Goal: Check status: Check status

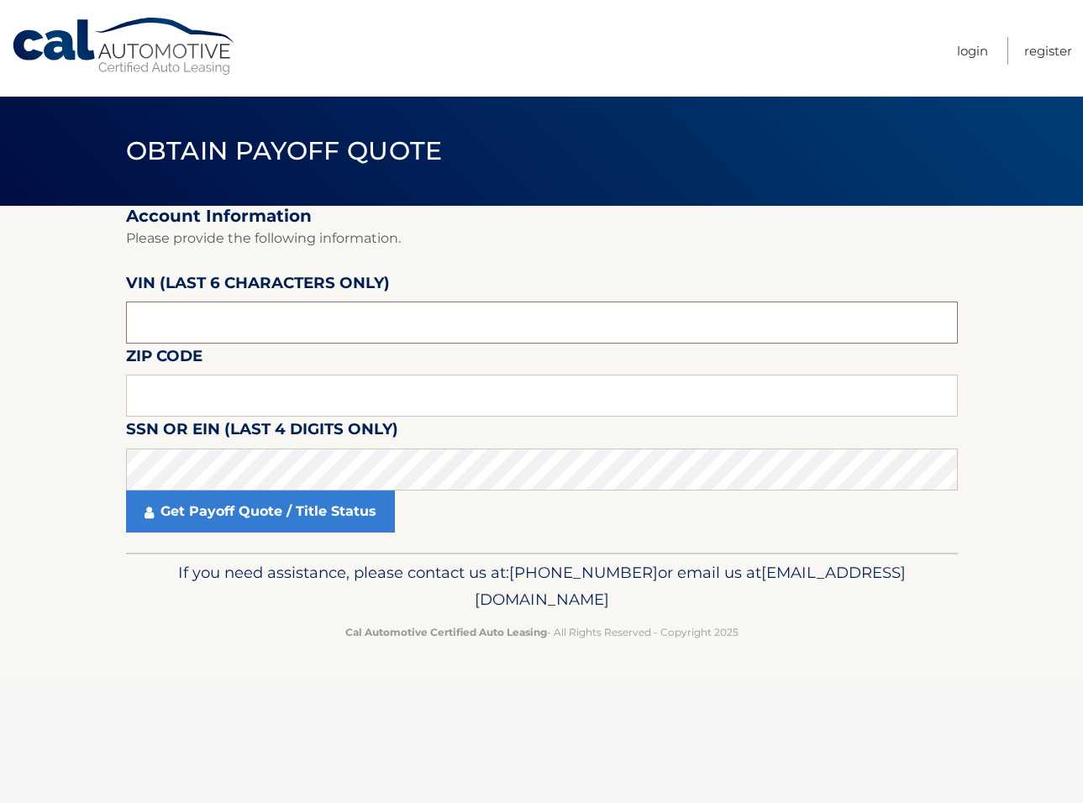
click at [222, 321] on input "text" at bounding box center [542, 323] width 832 height 42
type input "605197"
type input "10309"
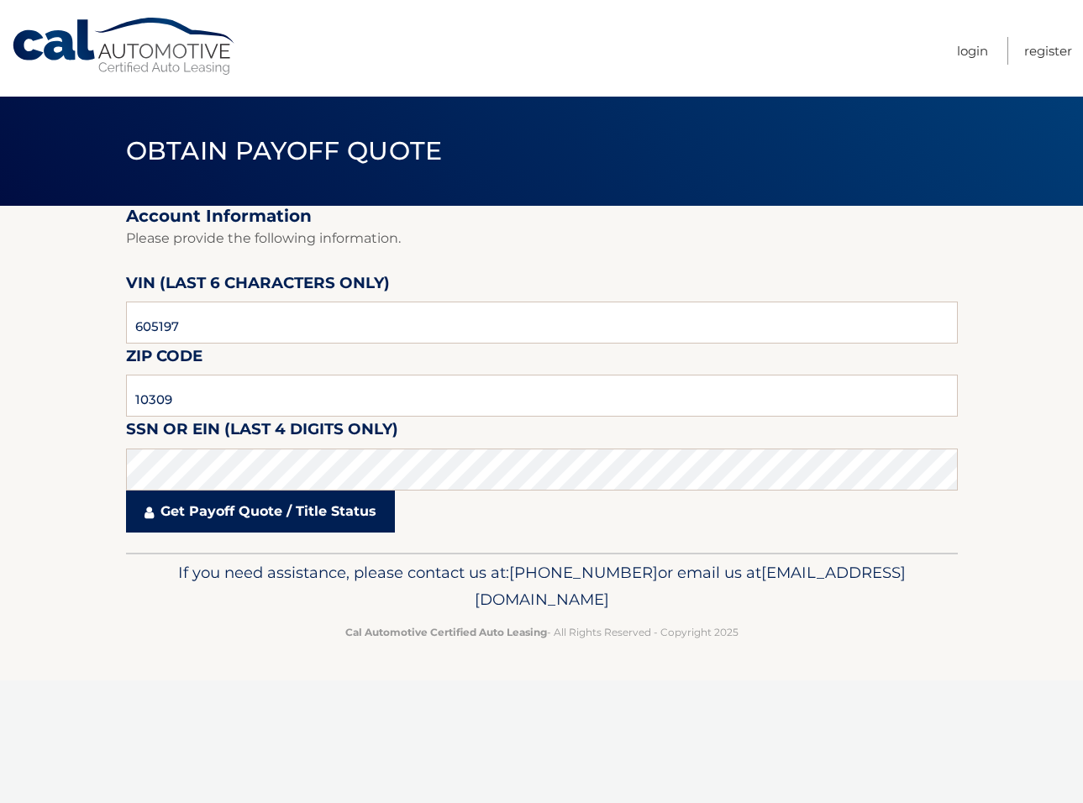
click at [256, 517] on link "Get Payoff Quote / Title Status" at bounding box center [260, 512] width 269 height 42
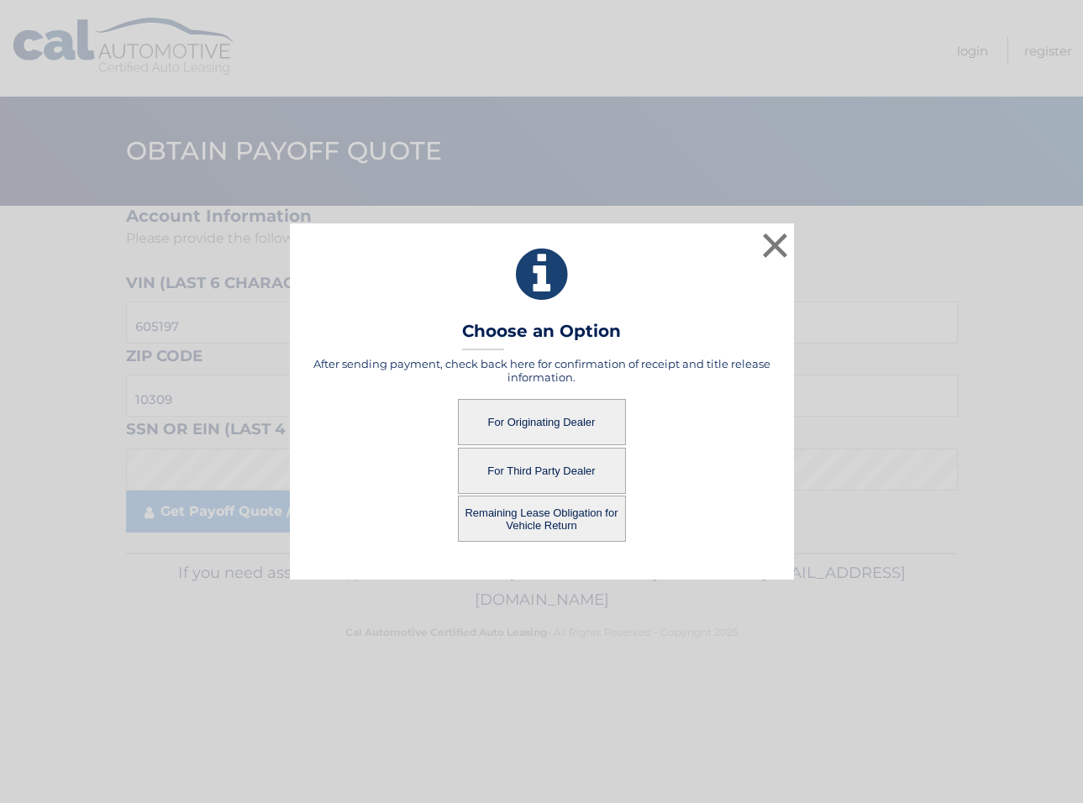
click at [555, 512] on button "Remaining Lease Obligation for Vehicle Return" at bounding box center [542, 519] width 168 height 46
click at [537, 517] on button "Remaining Lease Obligation for Vehicle Return" at bounding box center [542, 519] width 168 height 46
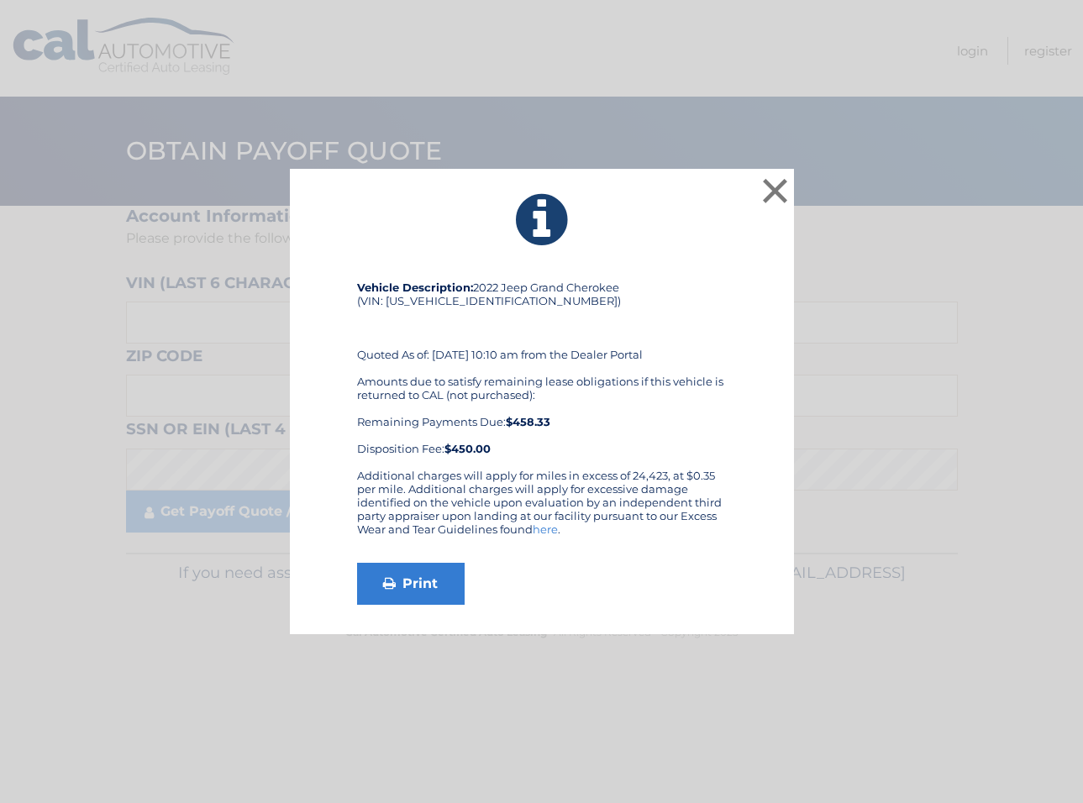
click at [433, 301] on div "Vehicle Description: 2022 Jeep Grand Cherokee (VIN: [US_VEHICLE_IDENTIFICATION_…" at bounding box center [542, 375] width 370 height 188
copy div "[US_VEHICLE_IDENTIFICATION_NUMBER]"
click at [774, 189] on button "×" at bounding box center [776, 191] width 34 height 34
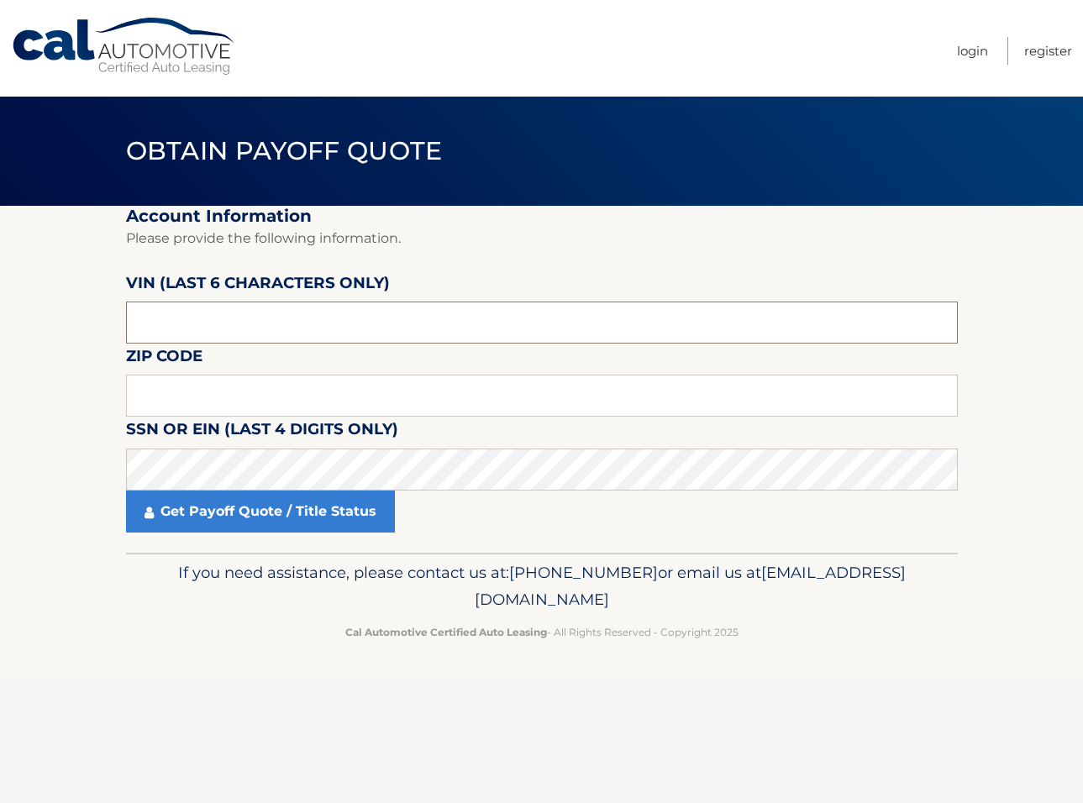
click at [279, 317] on input "text" at bounding box center [542, 323] width 832 height 42
type input "605197"
type input "10309"
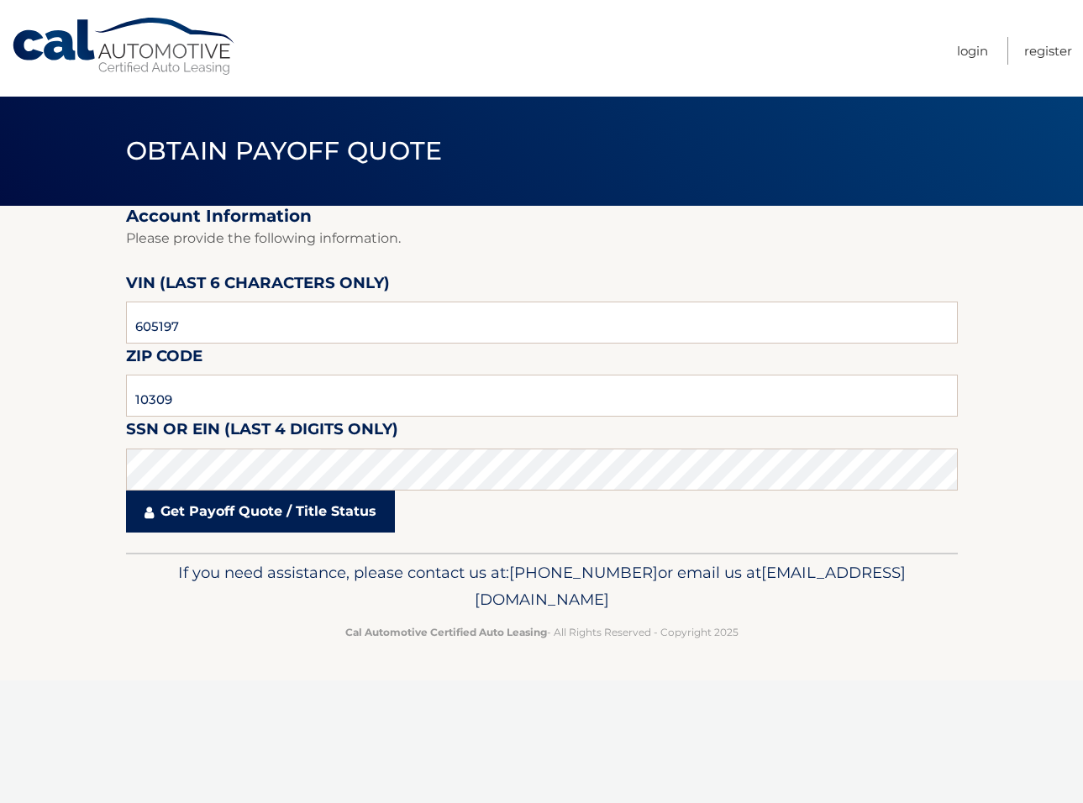
click at [239, 515] on link "Get Payoff Quote / Title Status" at bounding box center [260, 512] width 269 height 42
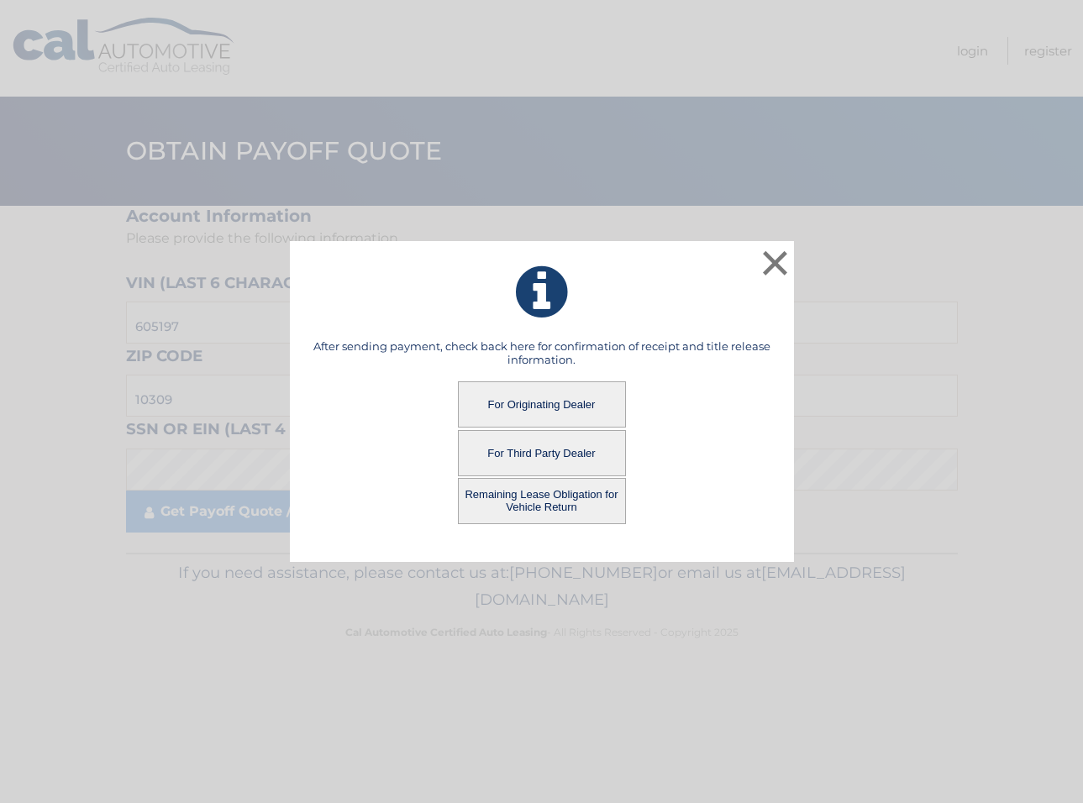
click at [547, 399] on button "For Originating Dealer" at bounding box center [542, 404] width 168 height 46
click at [543, 402] on button "For Originating Dealer" at bounding box center [542, 404] width 168 height 46
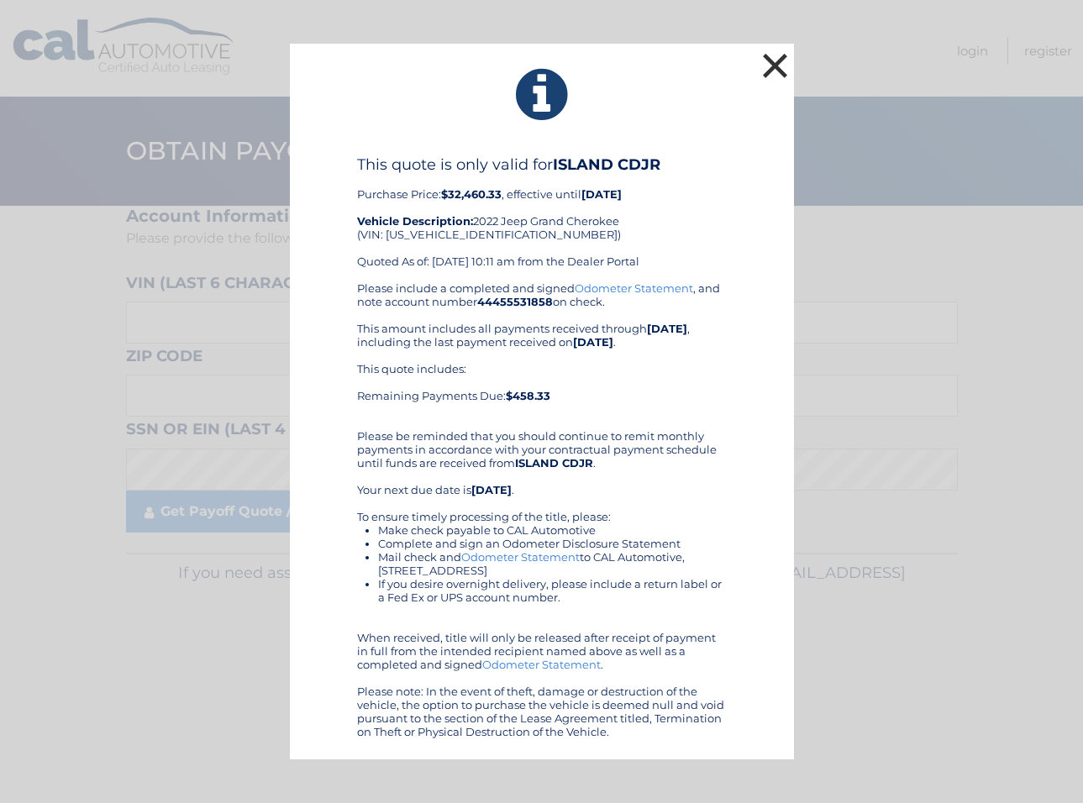
click at [767, 60] on button "×" at bounding box center [776, 66] width 34 height 34
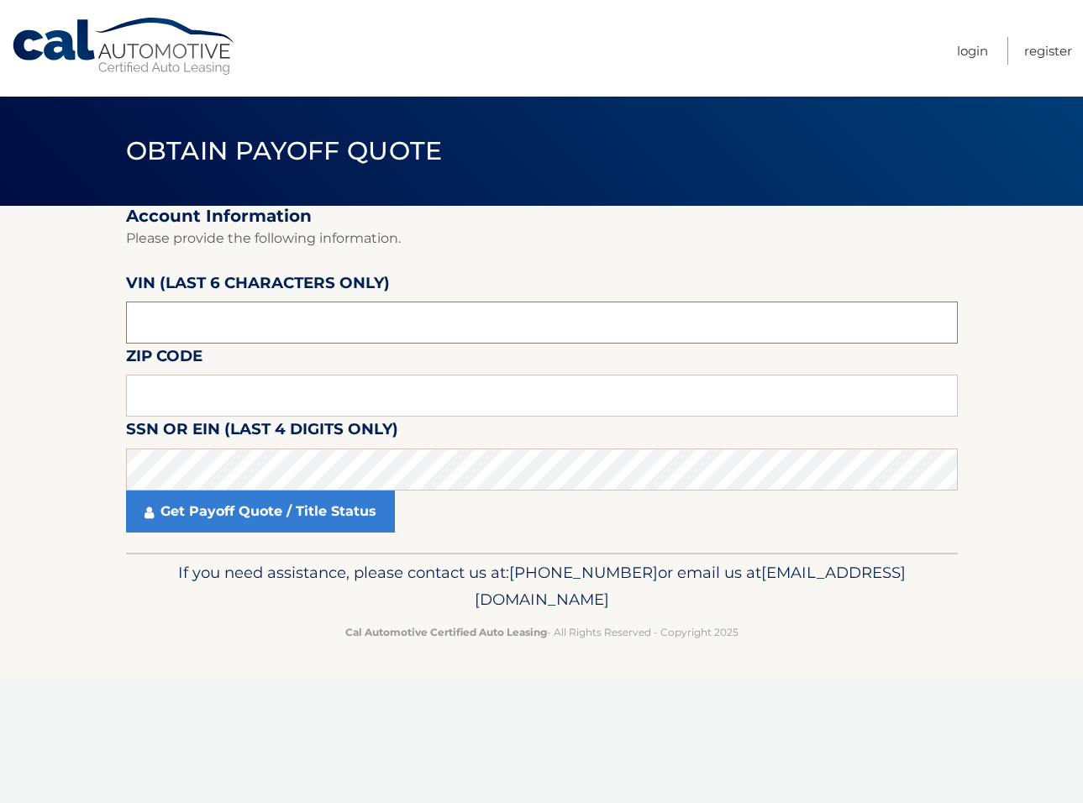
click at [244, 331] on input "text" at bounding box center [542, 323] width 832 height 42
type input "605197"
type input "10309"
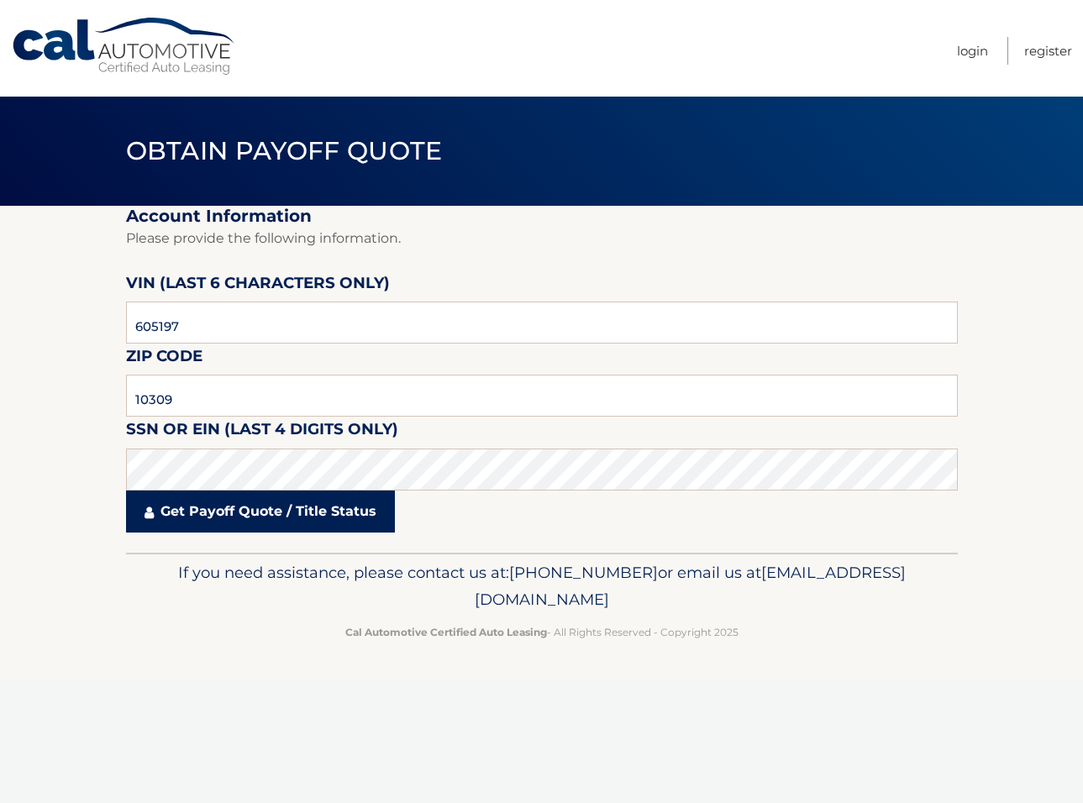
click at [240, 512] on link "Get Payoff Quote / Title Status" at bounding box center [260, 512] width 269 height 42
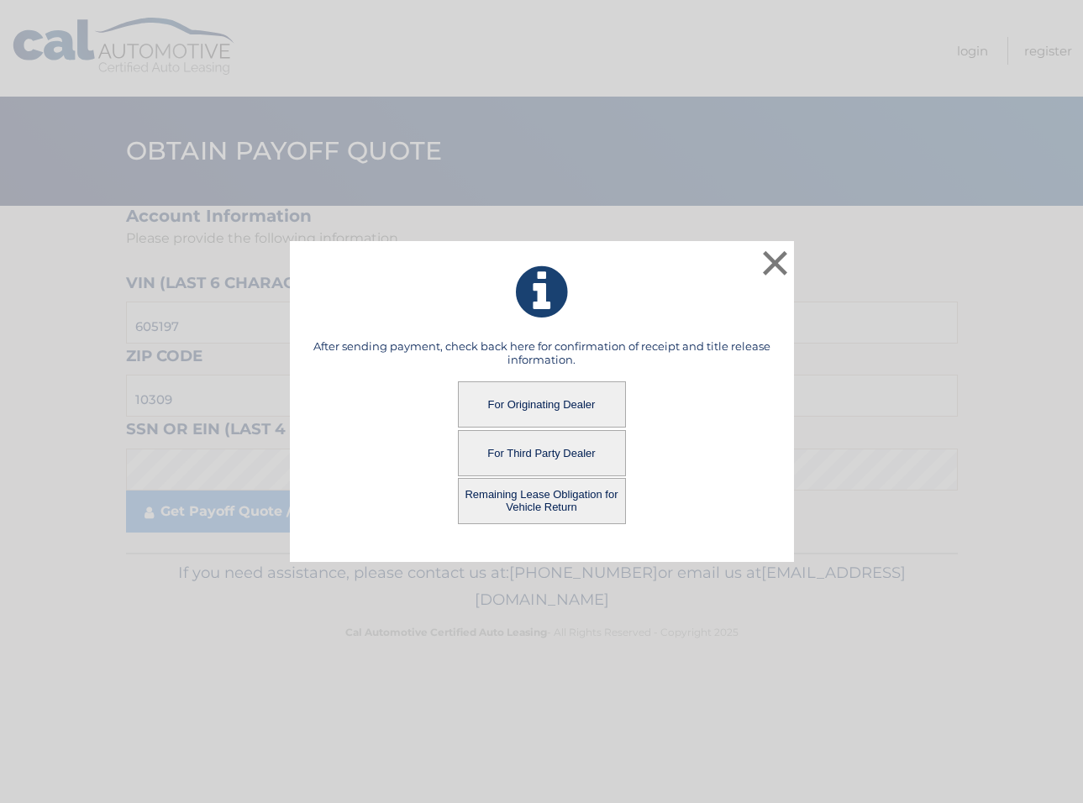
click at [530, 442] on button "For Third Party Dealer" at bounding box center [542, 453] width 168 height 46
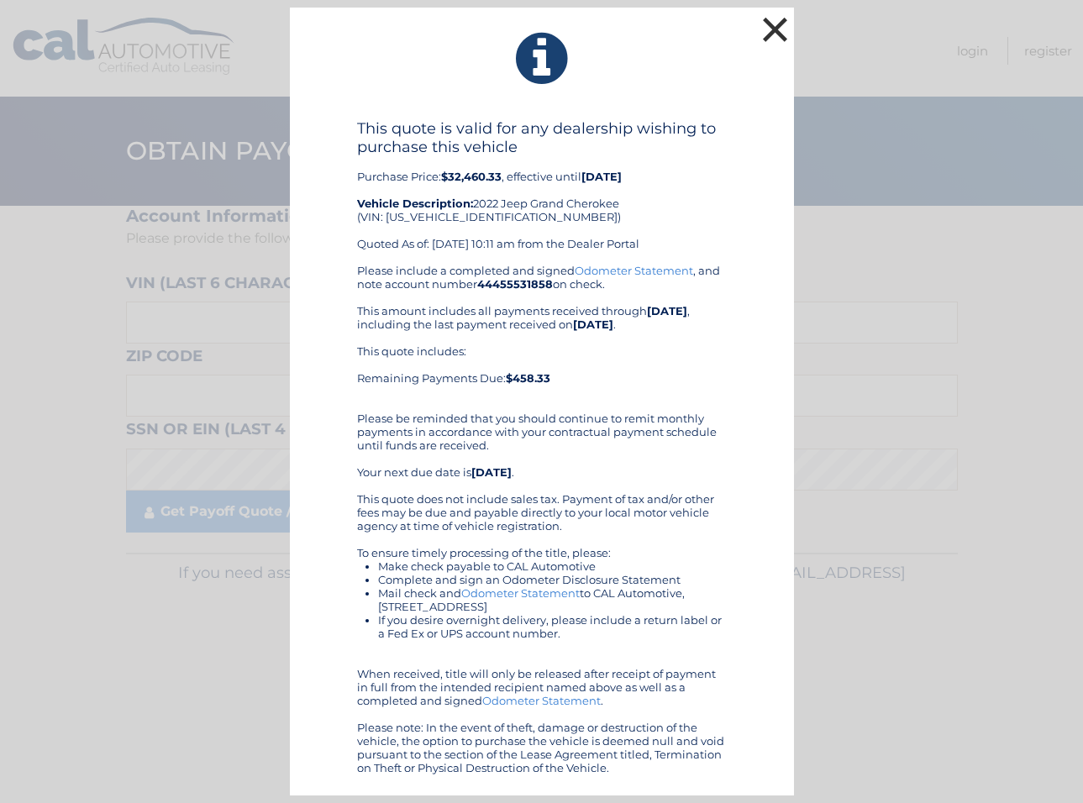
click at [775, 34] on button "×" at bounding box center [776, 30] width 34 height 34
